Goal: Task Accomplishment & Management: Use online tool/utility

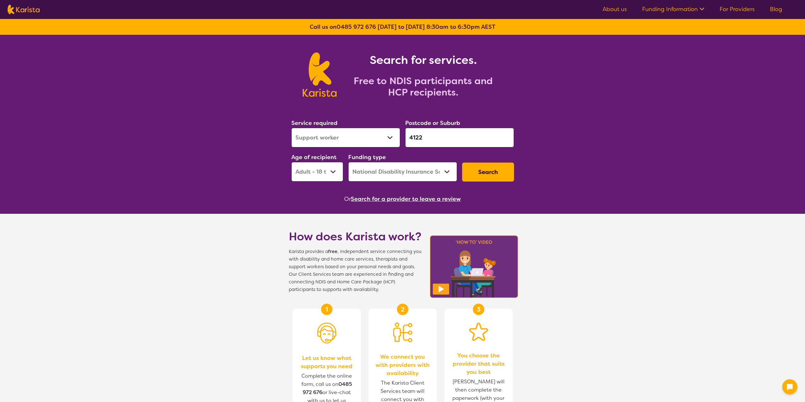
select select "Support worker"
select select "AD"
select select "NDIS"
drag, startPoint x: 430, startPoint y: 139, endPoint x: 374, endPoint y: 133, distance: 56.6
click at [374, 133] on div "Service required Allied Health Assistant Assessment ([MEDICAL_DATA] or [MEDICAL…" at bounding box center [403, 150] width 228 height 68
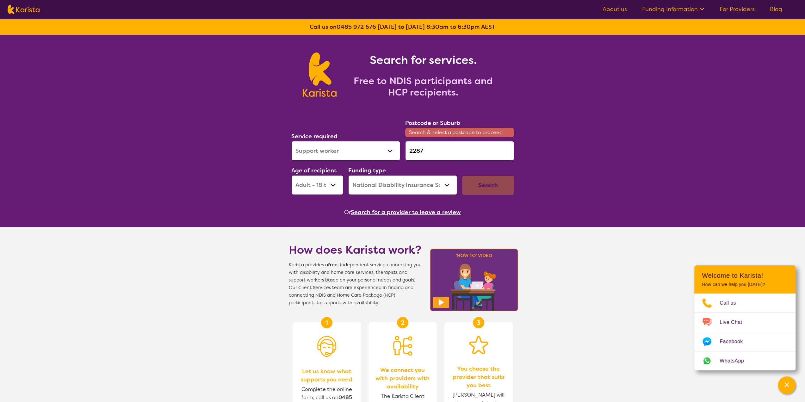
type input "2287"
click at [363, 153] on select "Allied Health Assistant Assessment ([MEDICAL_DATA] or [MEDICAL_DATA]) Behaviour…" at bounding box center [345, 151] width 109 height 20
select select "Personal care"
click at [291, 141] on select "Allied Health Assistant Assessment ([MEDICAL_DATA] or [MEDICAL_DATA]) Behaviour…" at bounding box center [345, 151] width 109 height 20
click at [410, 151] on input "2287" at bounding box center [459, 151] width 109 height 20
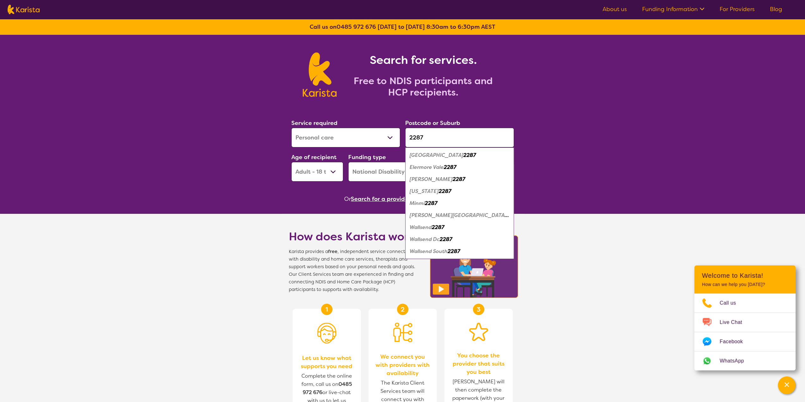
type input "2287"
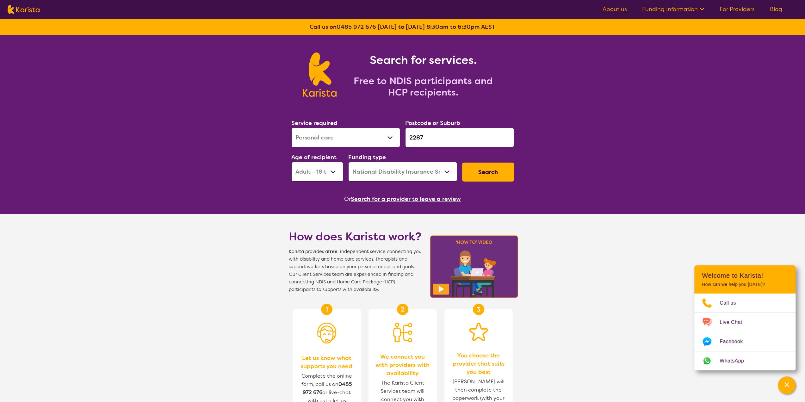
click at [316, 170] on select "Early Childhood - 0 to 9 Child - 10 to 11 Adolescent - 12 to 17 Adult - 18 to 6…" at bounding box center [317, 172] width 52 height 20
select select "EC"
click at [291, 162] on select "Early Childhood - 0 to 9 Child - 10 to 11 Adolescent - 12 to 17 Adult - 18 to 6…" at bounding box center [317, 172] width 52 height 20
click at [489, 170] on button "Search" at bounding box center [488, 172] width 52 height 19
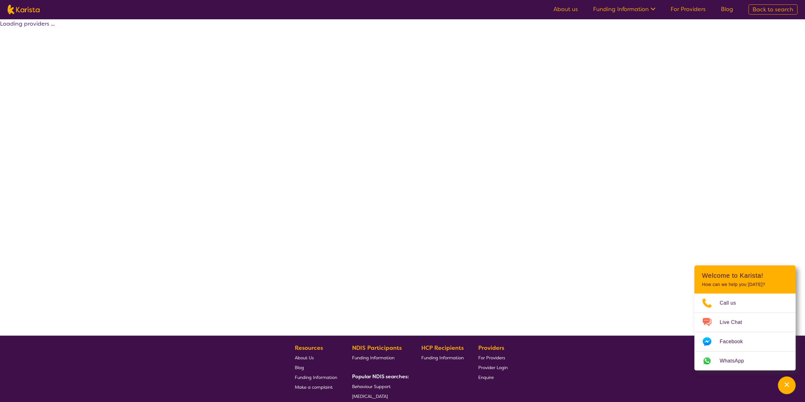
select select "NDIS"
select select "Personal care"
select select "EC"
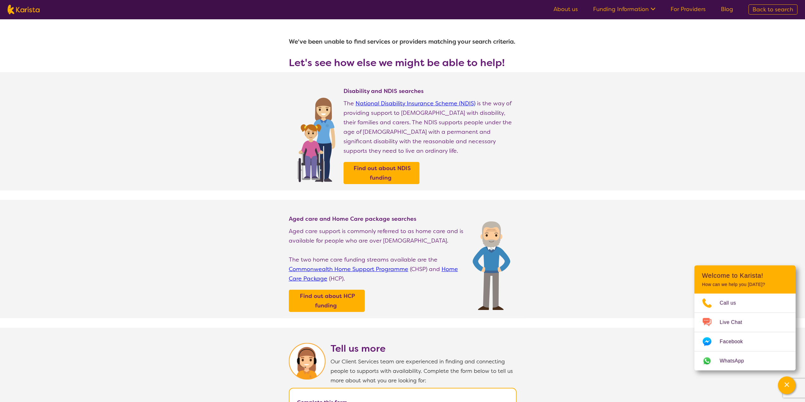
select select "Personal care"
select select "EC"
select select "NDIS"
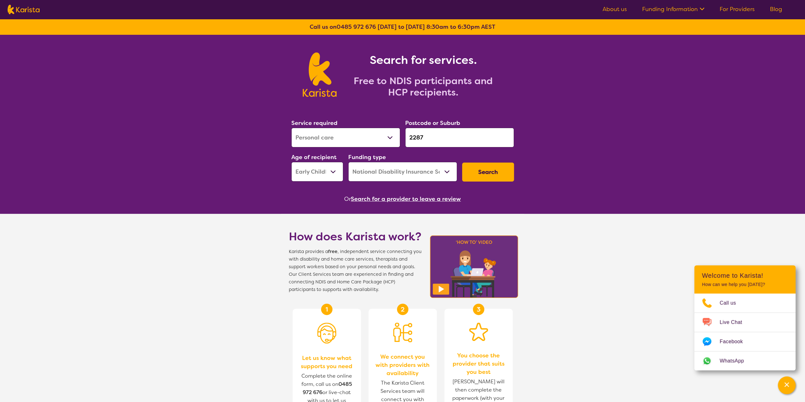
click at [317, 176] on select "Early Childhood - 0 to 9 Child - 10 to 11 Adolescent - 12 to 17 Adult - 18 to 6…" at bounding box center [317, 172] width 52 height 20
click at [348, 136] on select "Allied Health Assistant Assessment ([MEDICAL_DATA] or [MEDICAL_DATA]) Behaviour…" at bounding box center [345, 138] width 109 height 20
select select "[MEDICAL_DATA]"
click at [291, 128] on select "Allied Health Assistant Assessment ([MEDICAL_DATA] or [MEDICAL_DATA]) Behaviour…" at bounding box center [345, 138] width 109 height 20
click at [499, 173] on button "Search" at bounding box center [488, 172] width 52 height 19
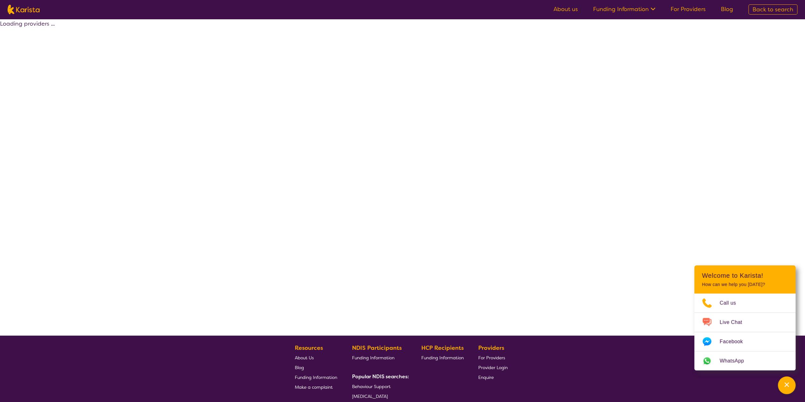
select select "by_score"
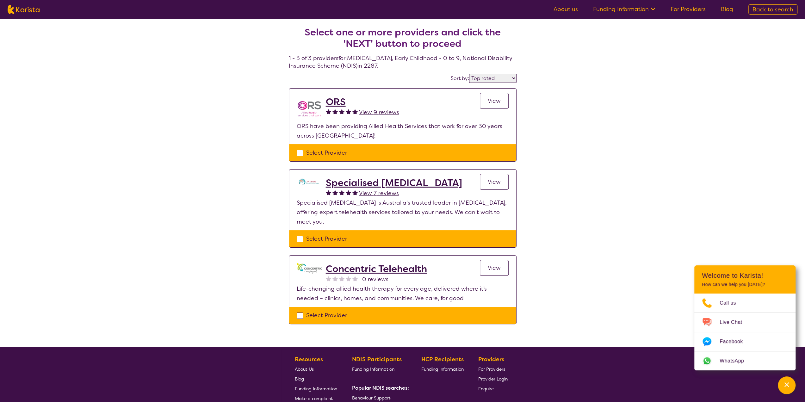
click at [300, 153] on div "Select Provider" at bounding box center [403, 152] width 212 height 9
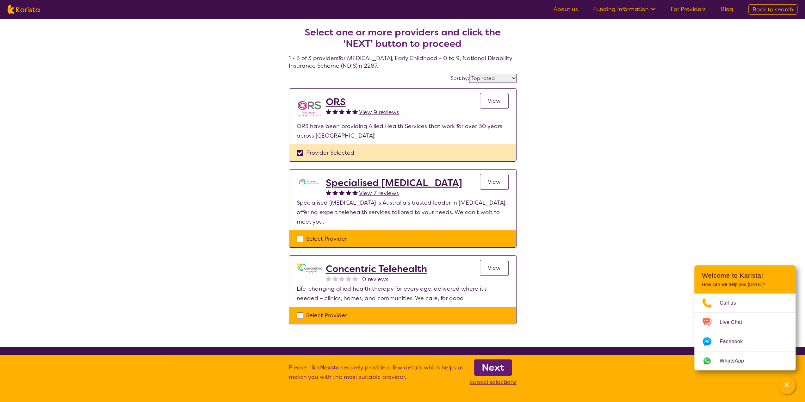
click at [300, 153] on div "Provider Selected" at bounding box center [403, 152] width 212 height 9
checkbox input "false"
